Goal: Obtain resource: Download file/media

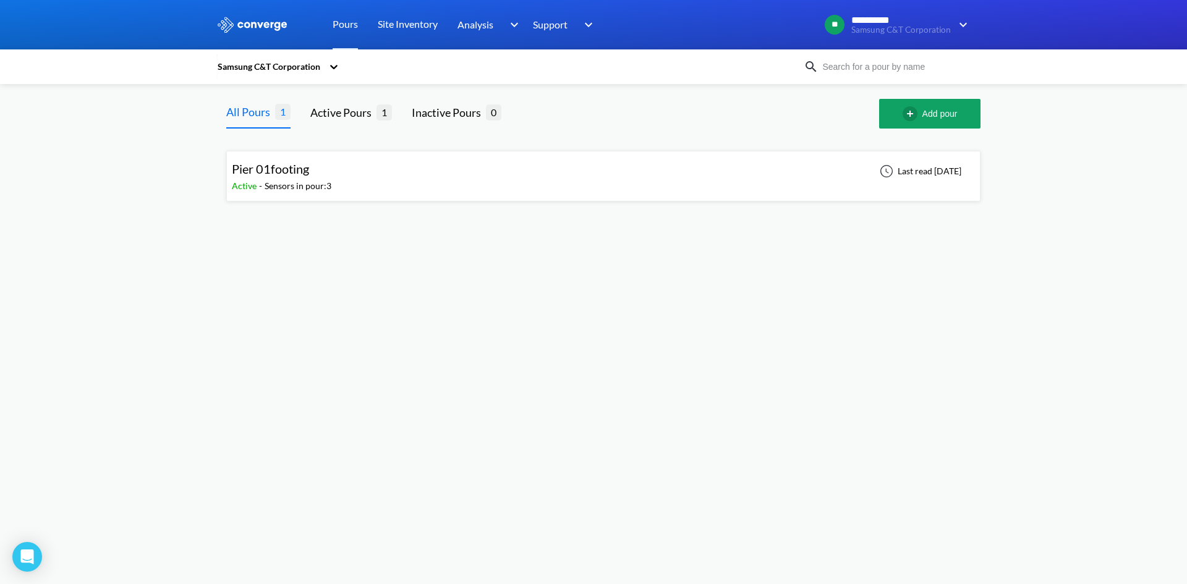
click at [402, 185] on div "Pier 01footing Active - Sensors in pour: 3 Last read [DATE]" at bounding box center [603, 176] width 743 height 40
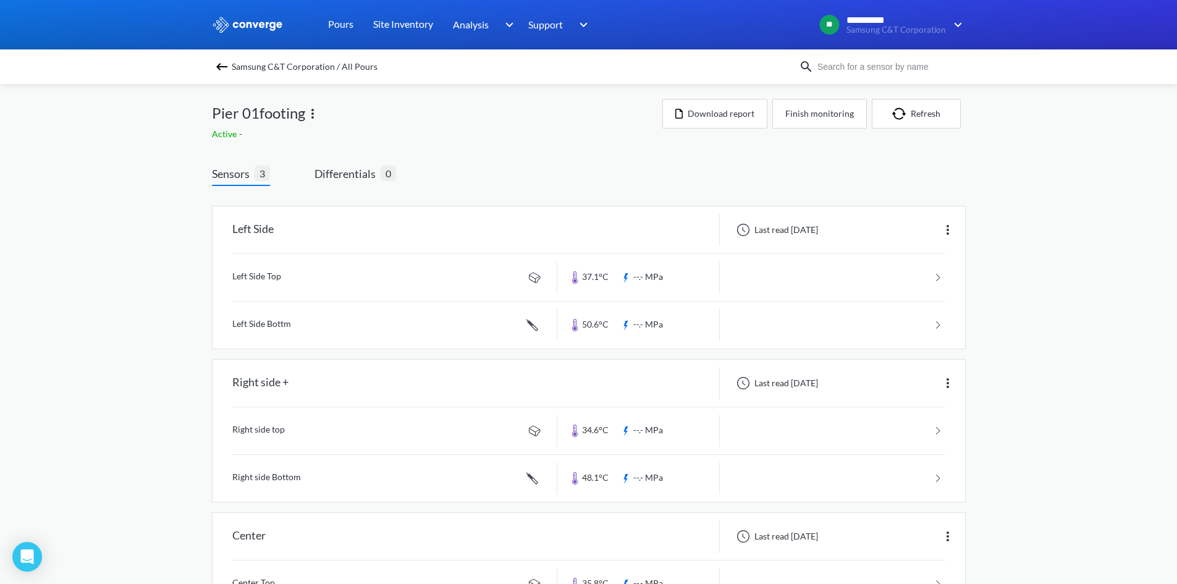
click at [283, 278] on link at bounding box center [588, 277] width 713 height 47
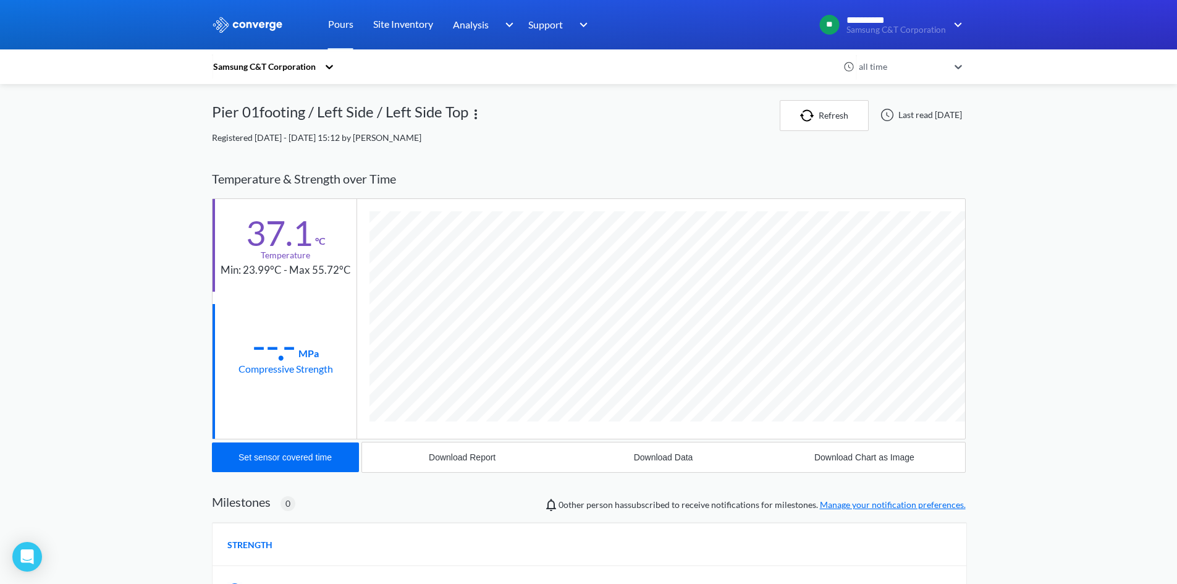
scroll to position [653, 754]
click at [661, 457] on div "Download Data" at bounding box center [663, 457] width 59 height 10
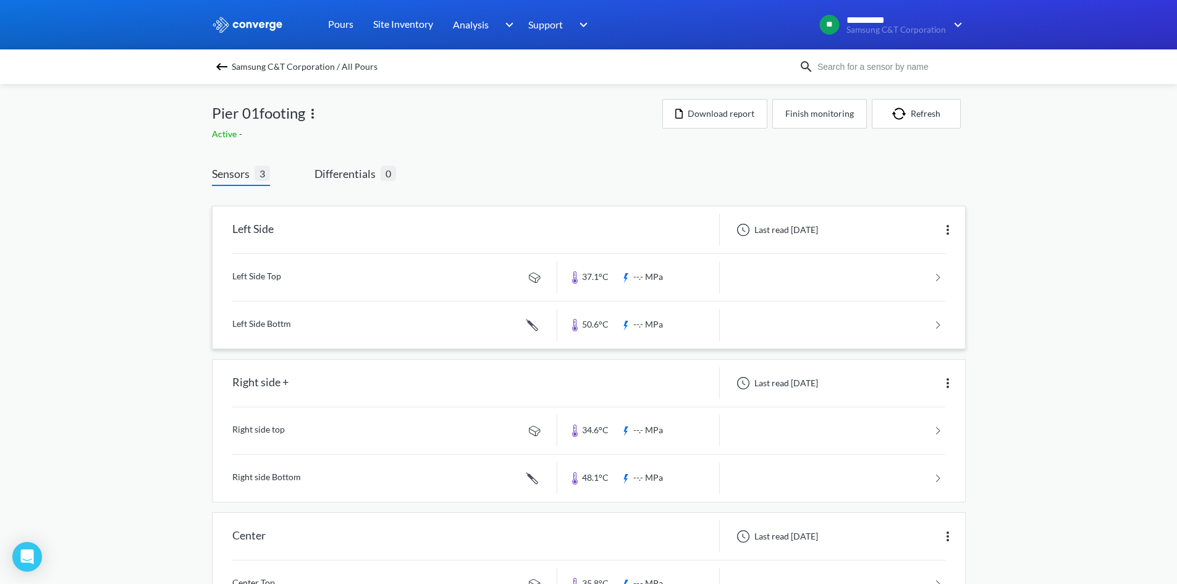
click at [320, 324] on link at bounding box center [588, 325] width 713 height 47
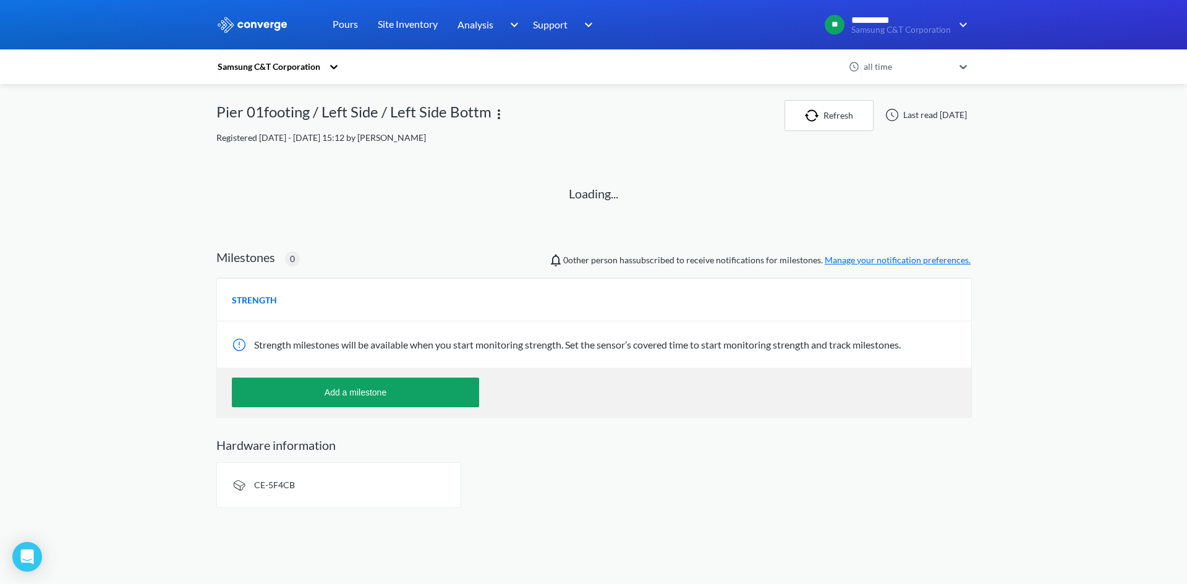
click at [320, 328] on div "Strength milestones will be available when you start monitoring strength. Set t…" at bounding box center [594, 344] width 754 height 46
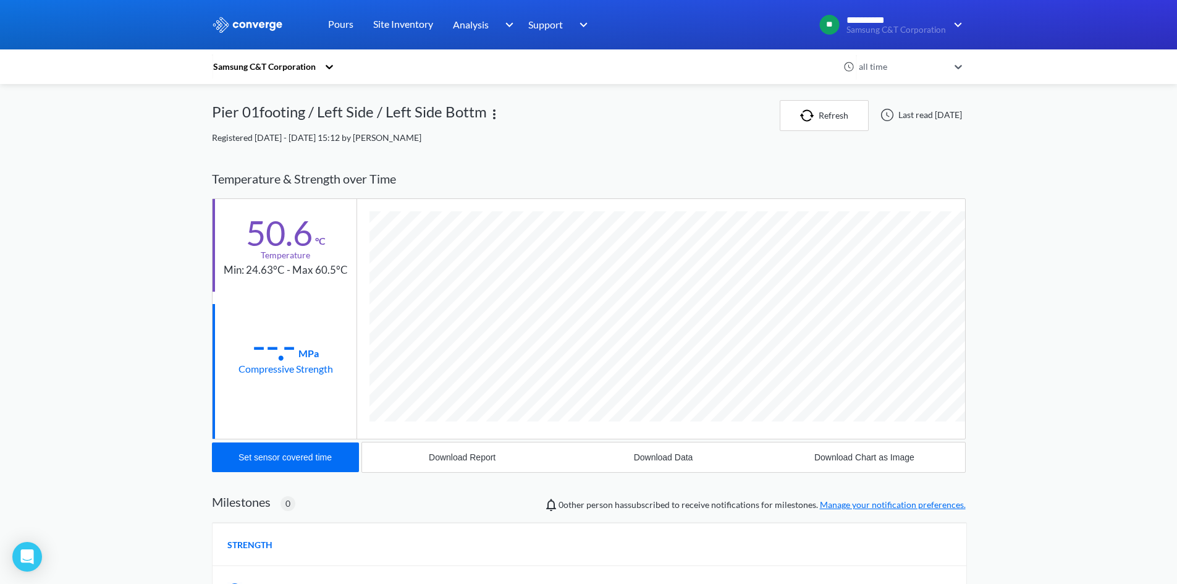
scroll to position [676, 754]
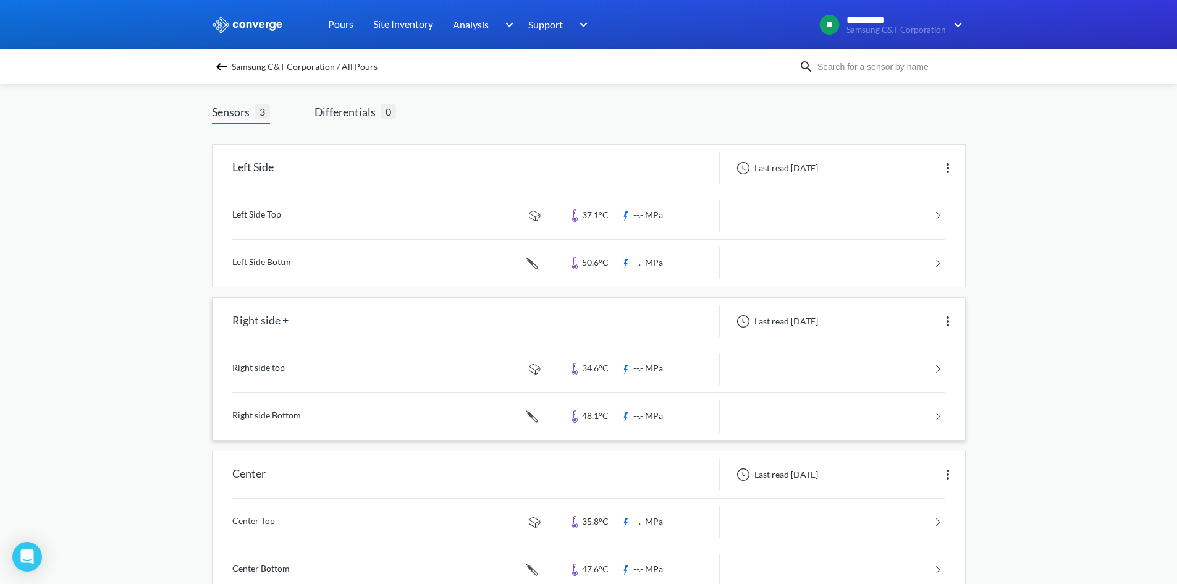
scroll to position [96, 0]
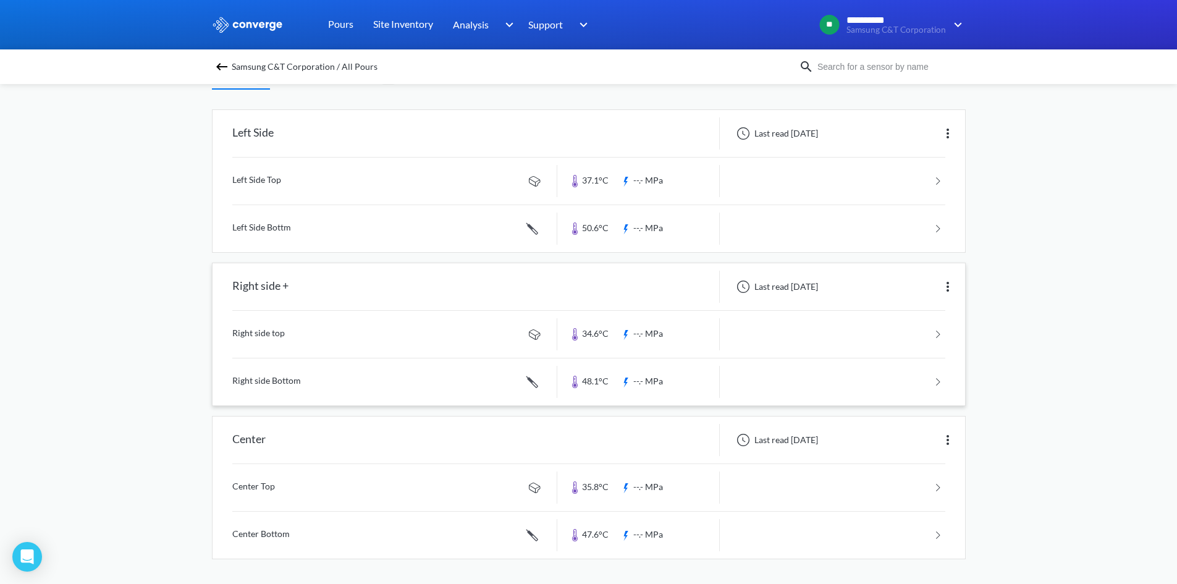
click at [262, 333] on link at bounding box center [588, 334] width 713 height 47
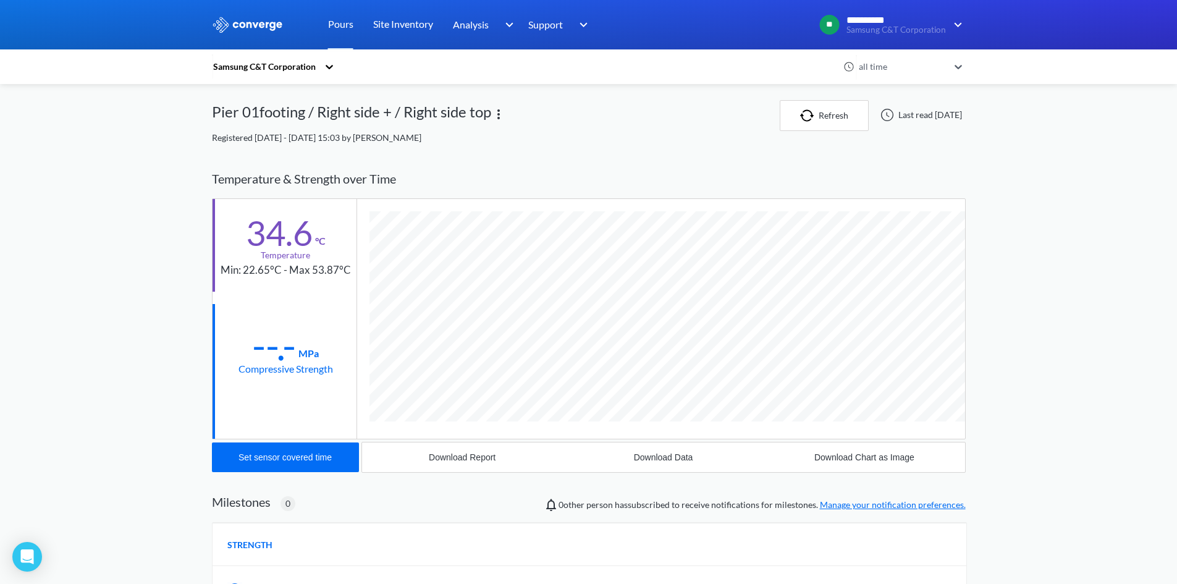
scroll to position [653, 754]
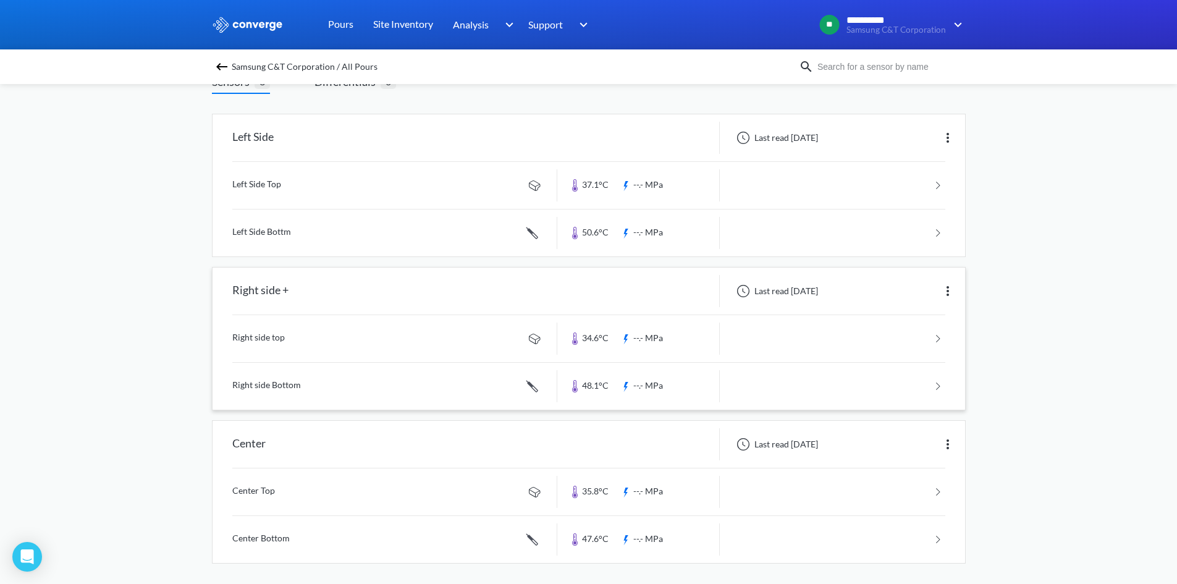
scroll to position [96, 0]
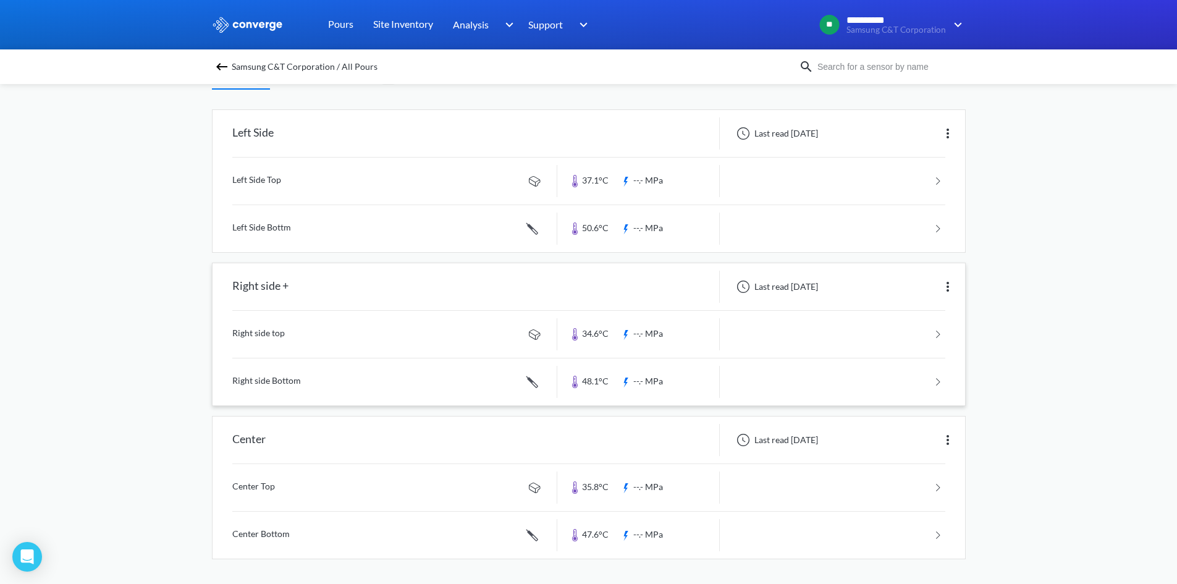
click at [281, 383] on link at bounding box center [588, 381] width 713 height 47
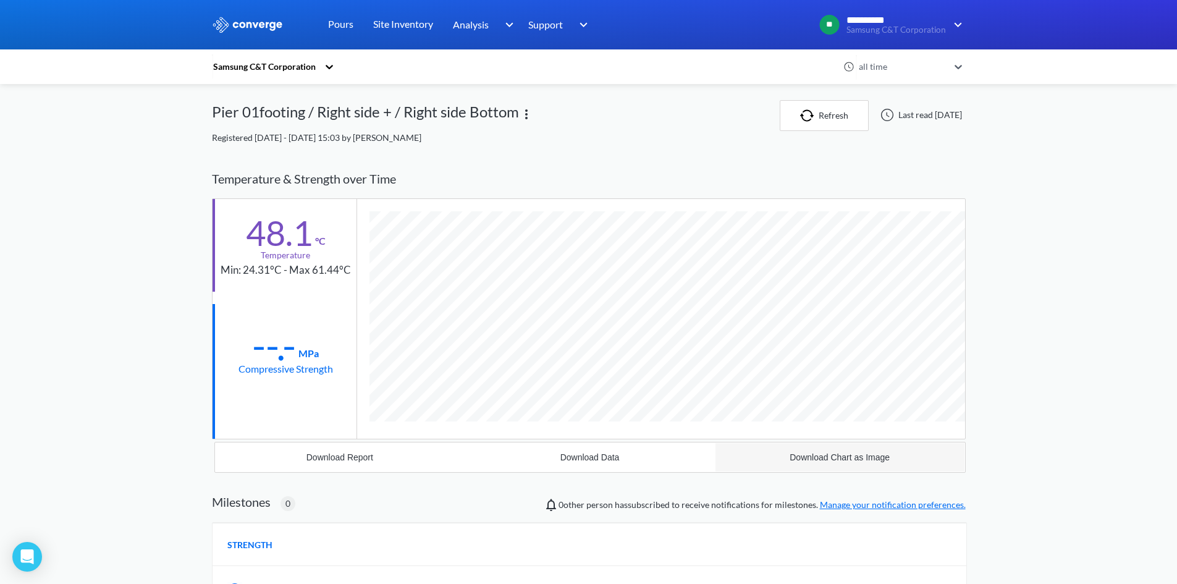
scroll to position [676, 754]
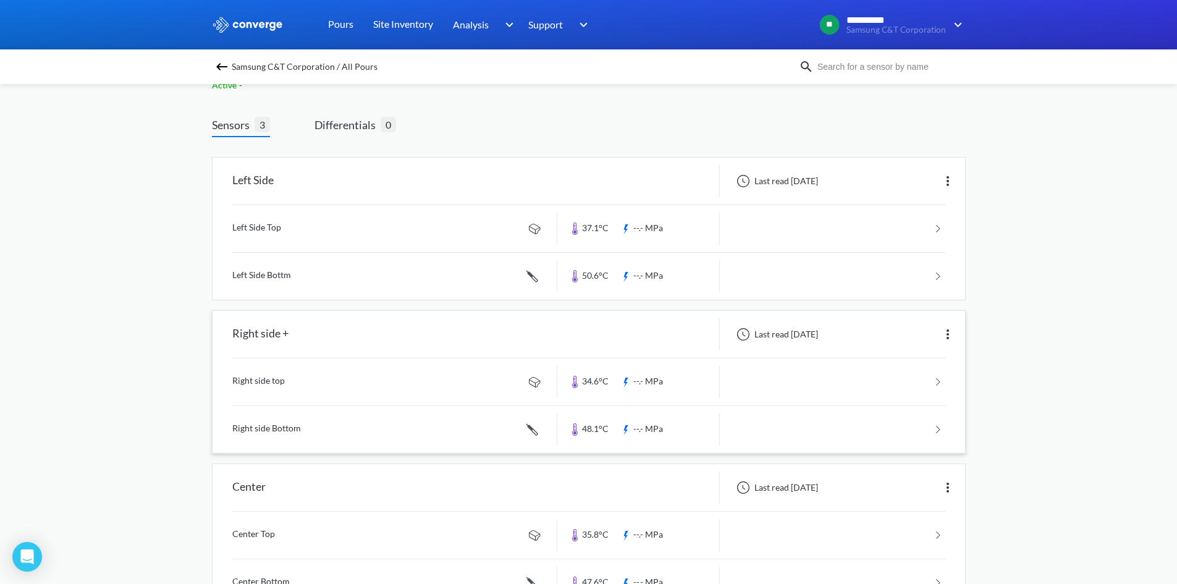
scroll to position [96, 0]
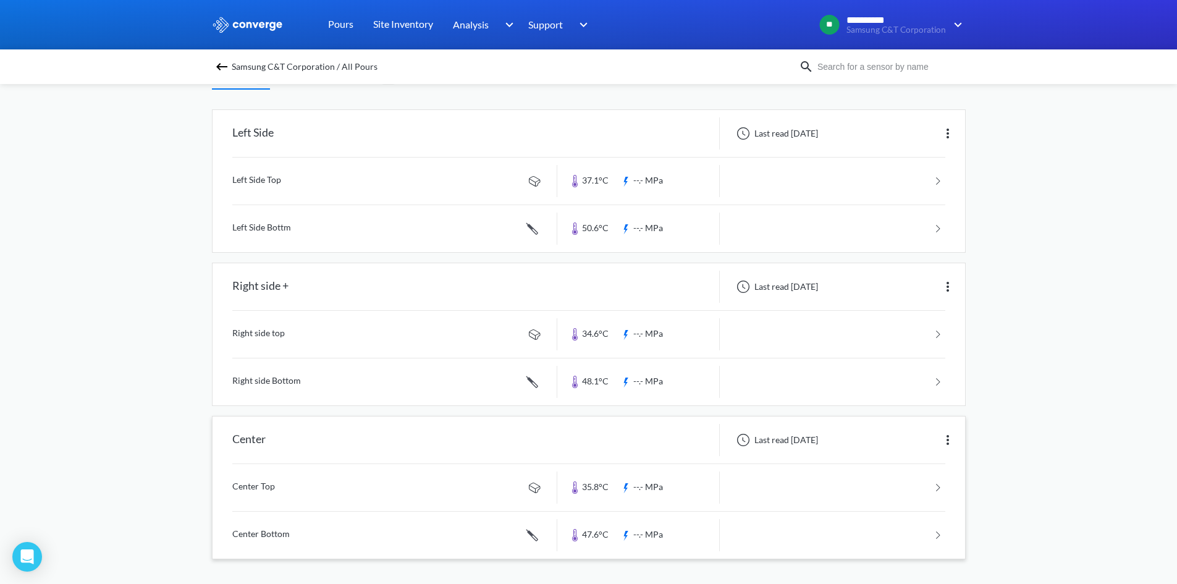
click at [258, 490] on link at bounding box center [588, 487] width 713 height 47
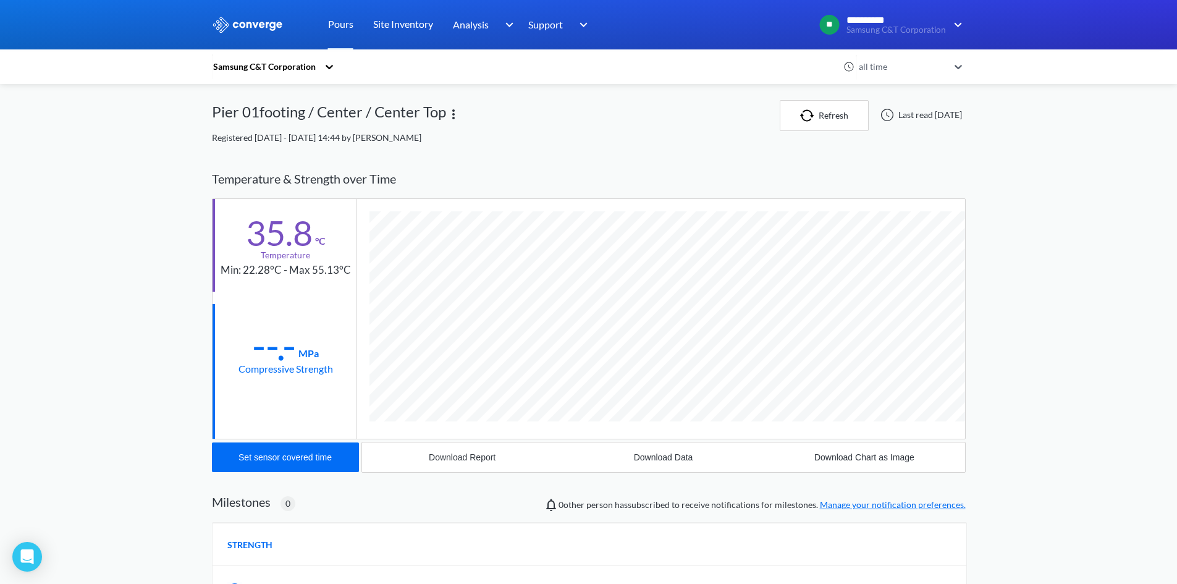
scroll to position [653, 754]
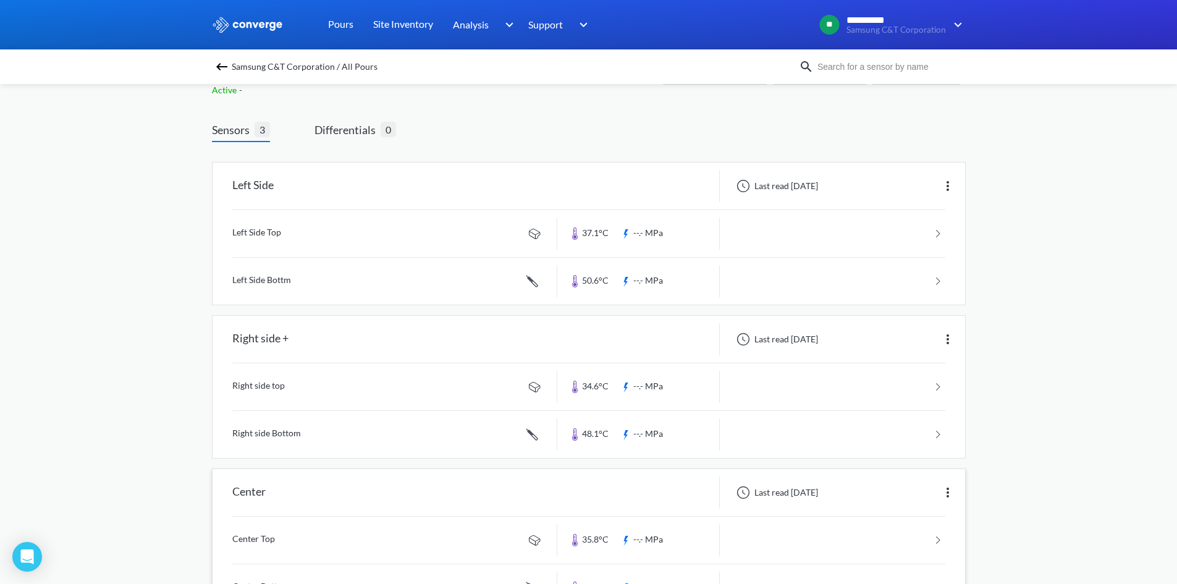
scroll to position [96, 0]
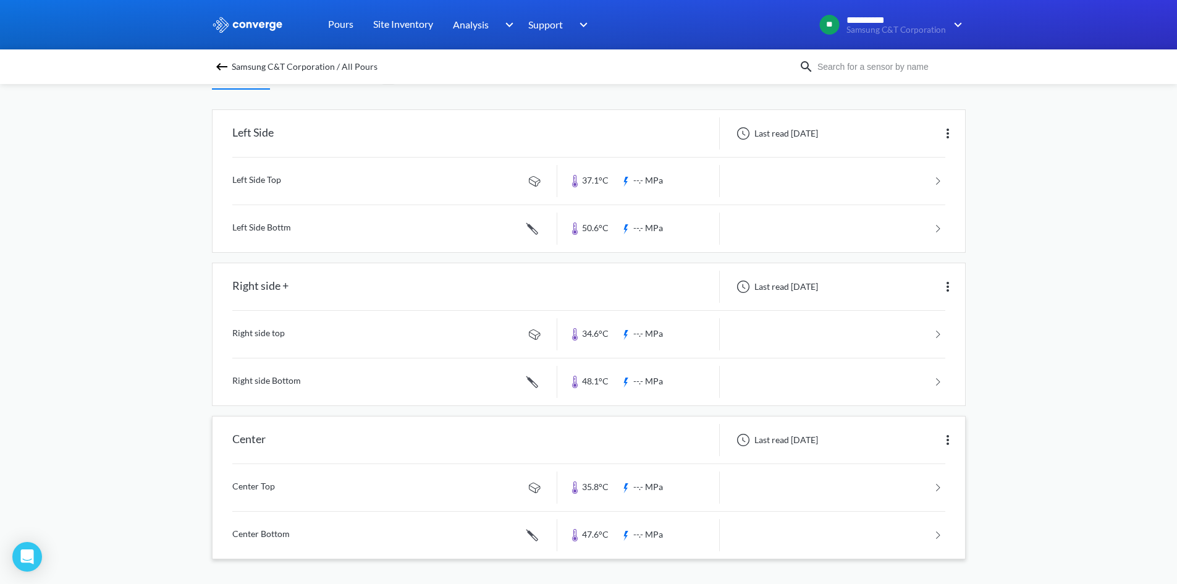
click at [263, 528] on link at bounding box center [588, 535] width 713 height 47
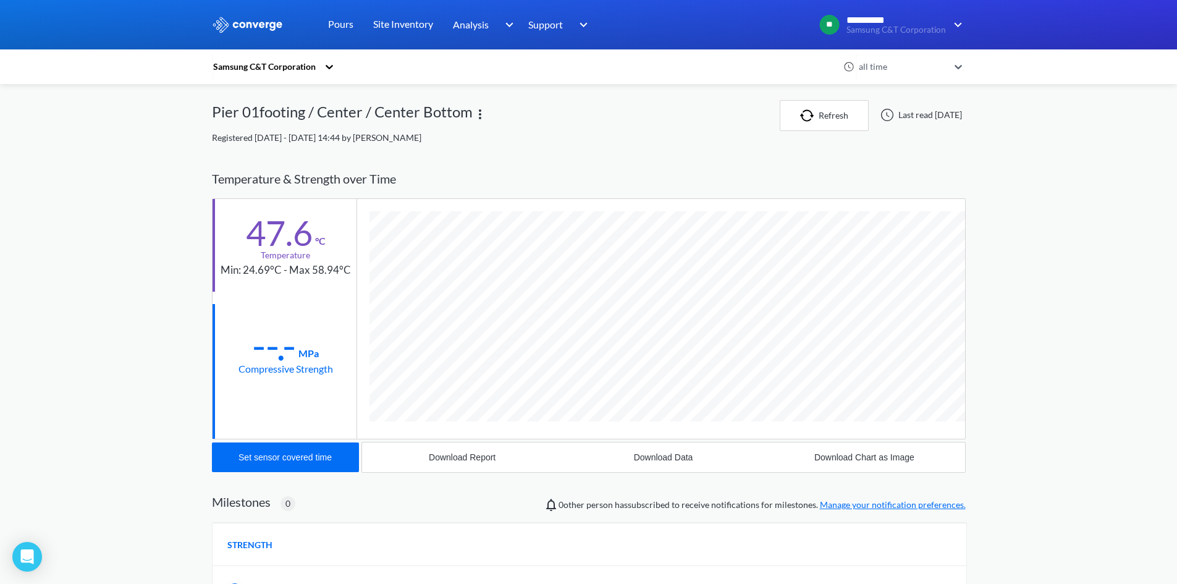
scroll to position [676, 754]
